Goal: Contribute content

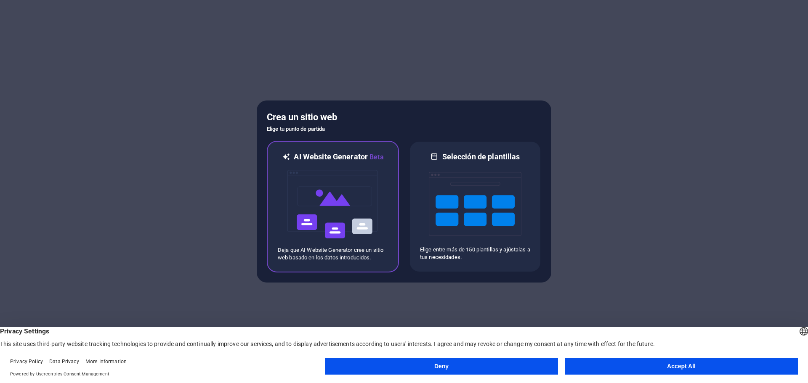
click at [330, 185] on img at bounding box center [332, 204] width 93 height 84
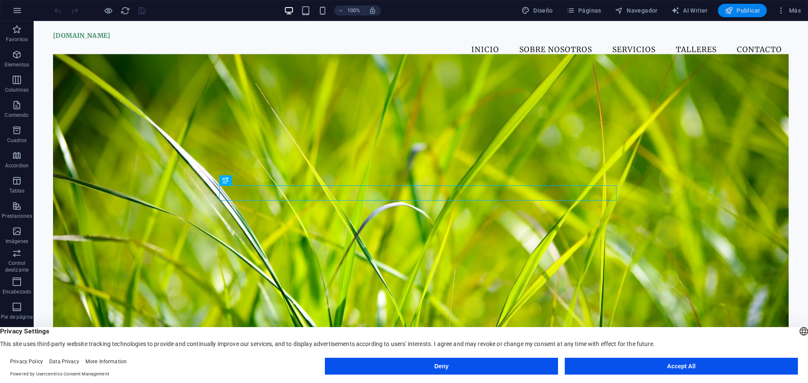
click at [739, 13] on span "Publicar" at bounding box center [742, 10] width 36 height 8
click at [694, 5] on button "AI Writer" at bounding box center [688, 10] width 43 height 13
select select "English"
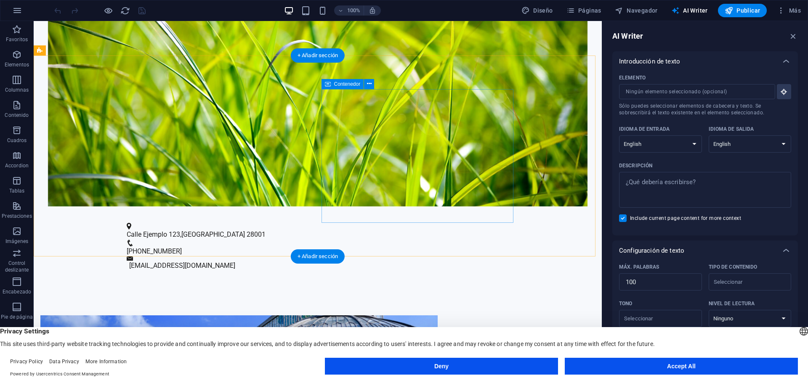
scroll to position [336, 0]
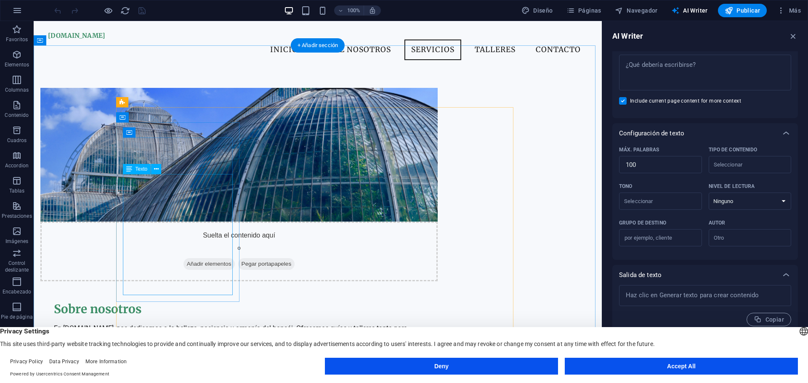
scroll to position [505, 0]
